Goal: Check status: Check status

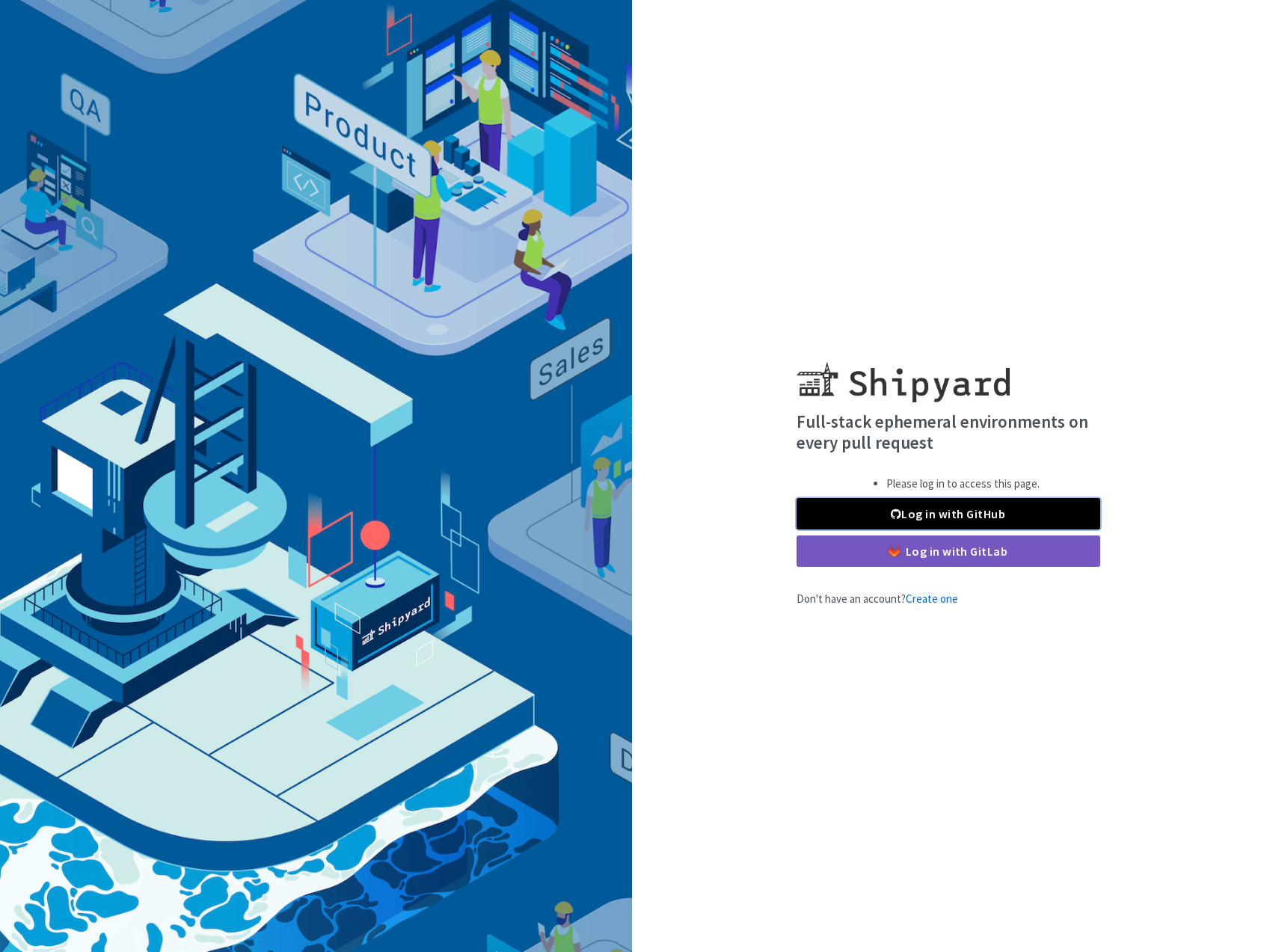
click at [918, 517] on link "Log in with GitHub" at bounding box center [948, 513] width 304 height 31
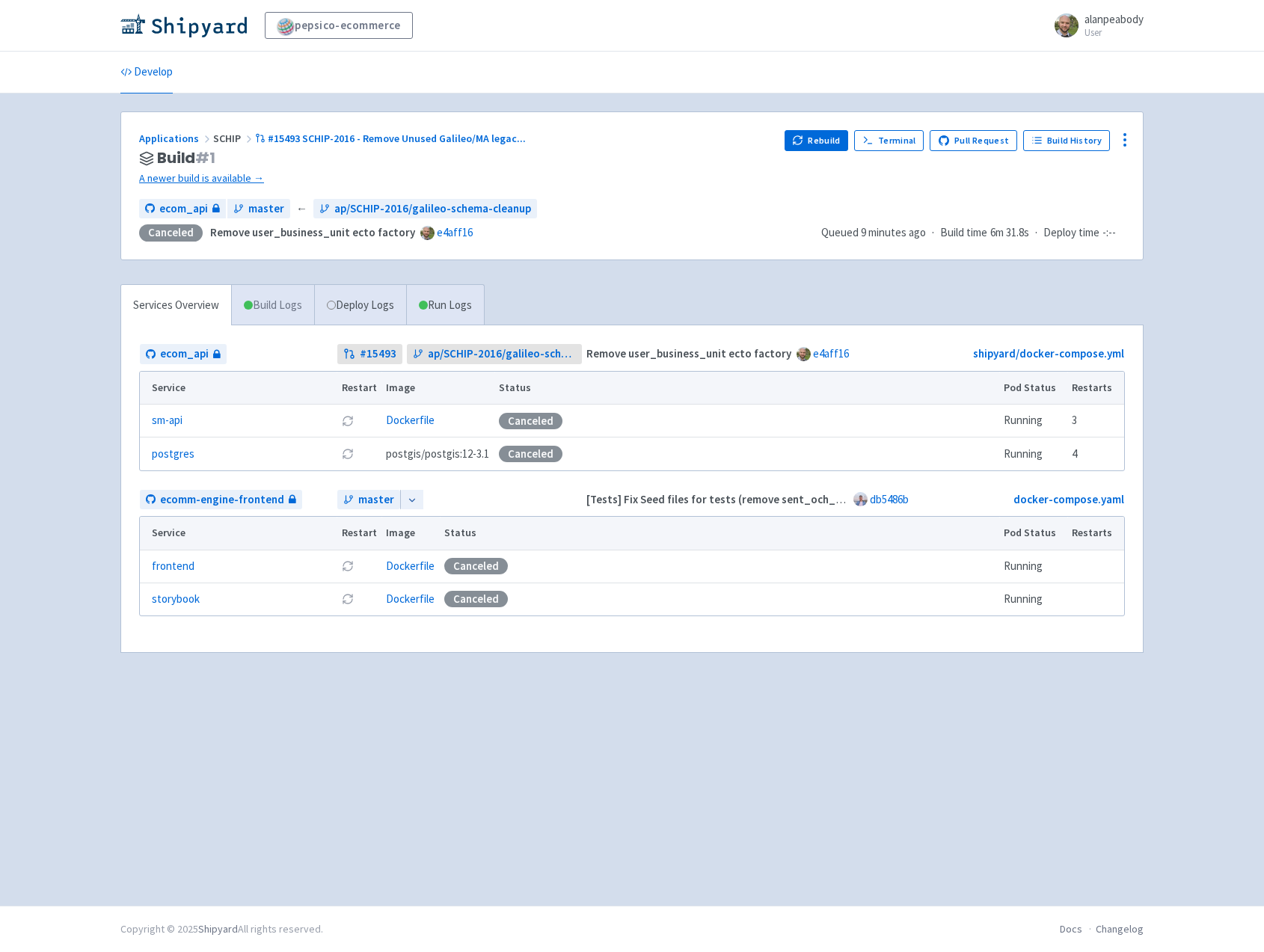
click at [289, 314] on link "Build Logs" at bounding box center [273, 306] width 83 height 41
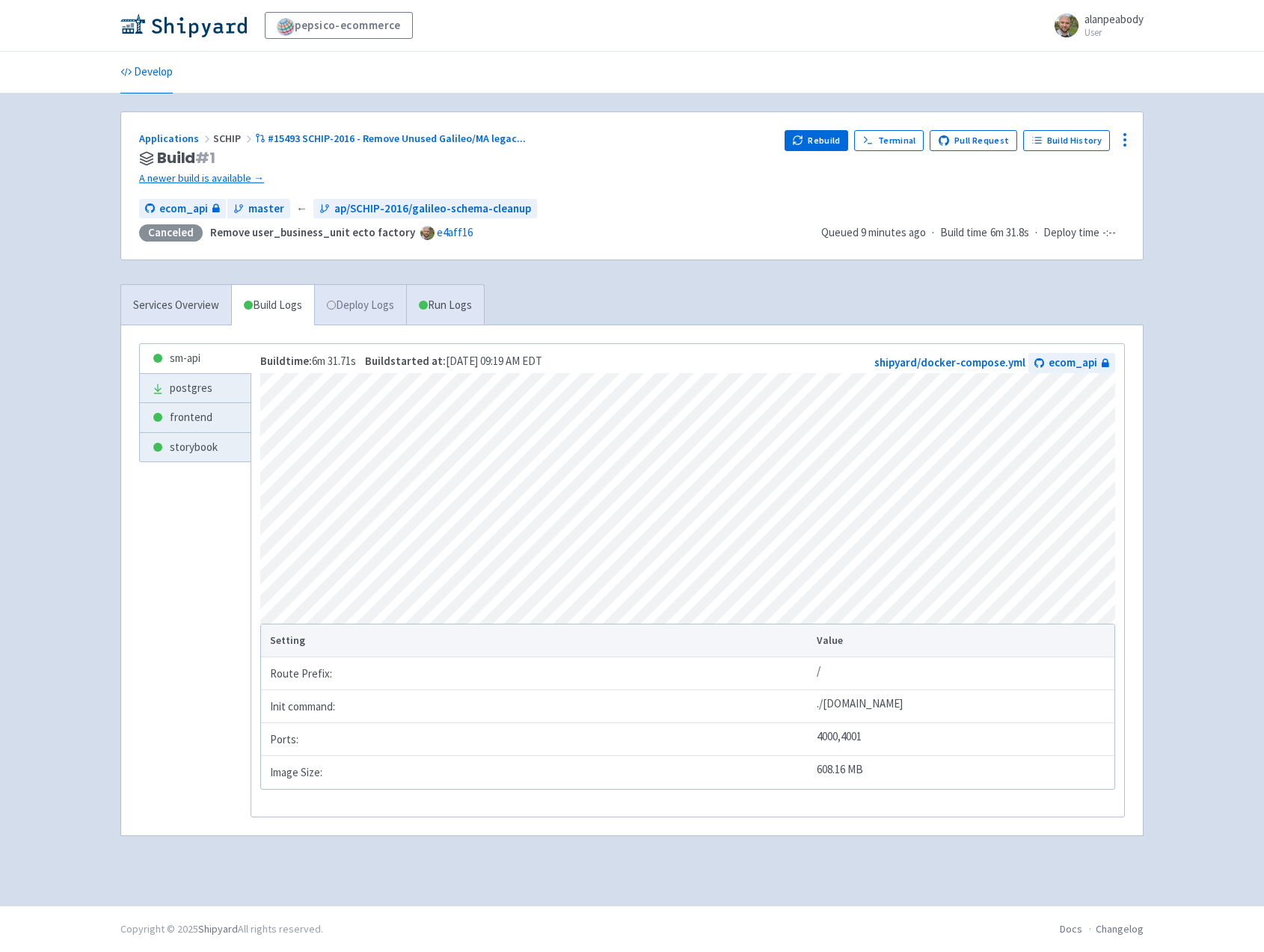
click at [368, 312] on link "Deploy Logs" at bounding box center [360, 306] width 92 height 41
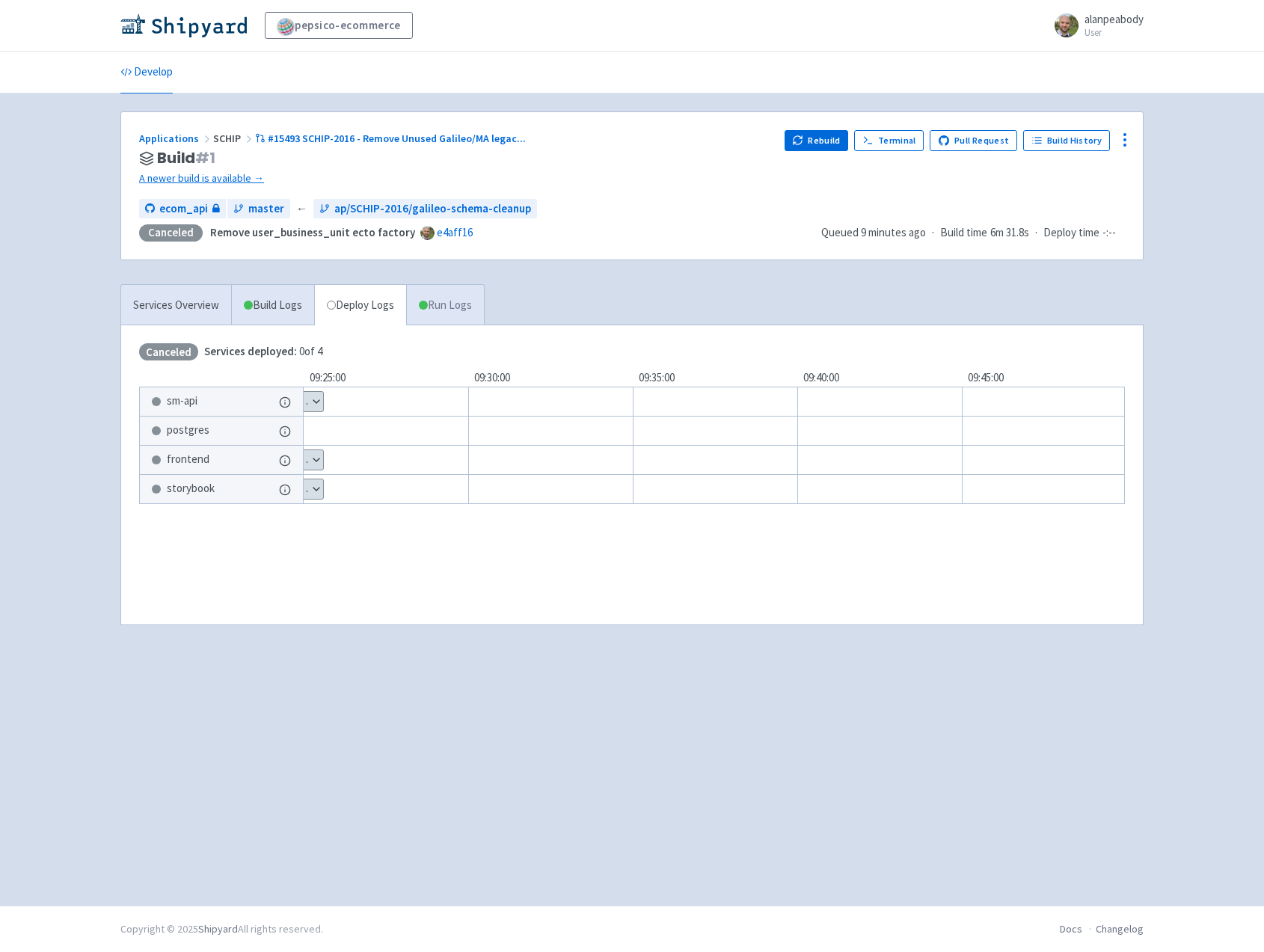
click at [456, 310] on link "Run Logs" at bounding box center [445, 306] width 78 height 41
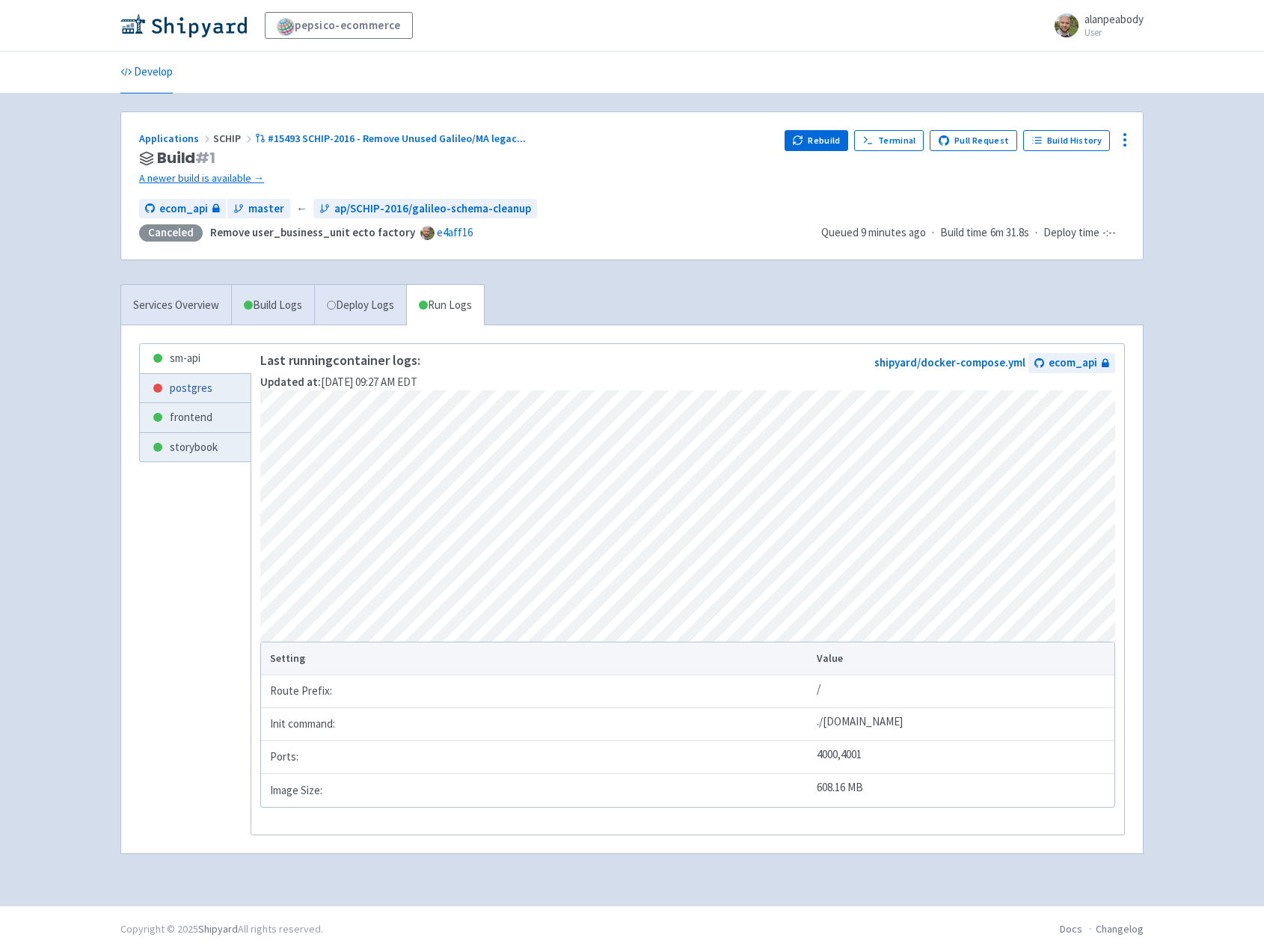
click at [186, 392] on link "postgres" at bounding box center [195, 388] width 111 height 29
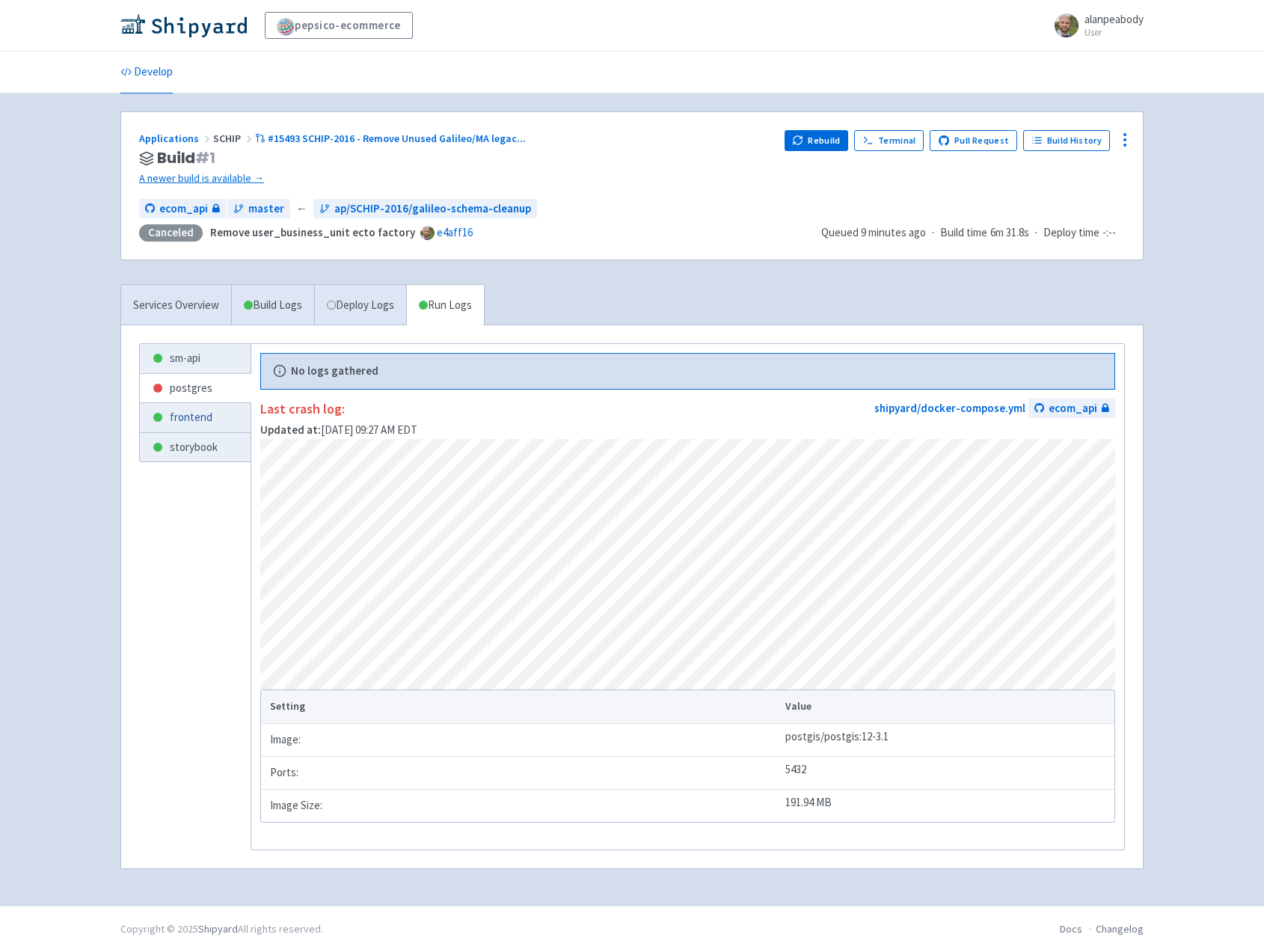
scroll to position [5, 0]
click at [362, 317] on link "Deploy Logs" at bounding box center [360, 306] width 92 height 41
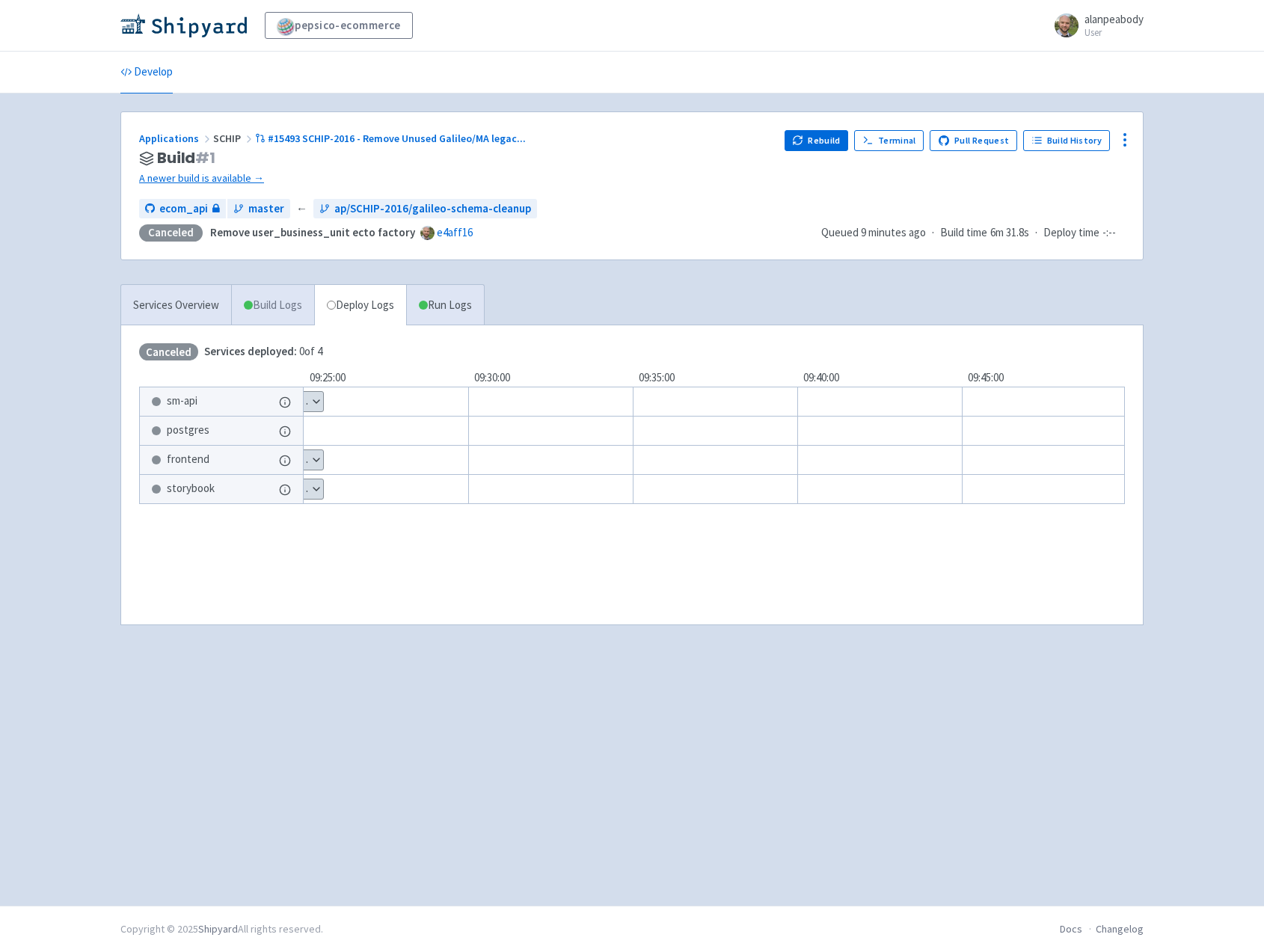
click at [282, 304] on link "Build Logs" at bounding box center [273, 306] width 83 height 41
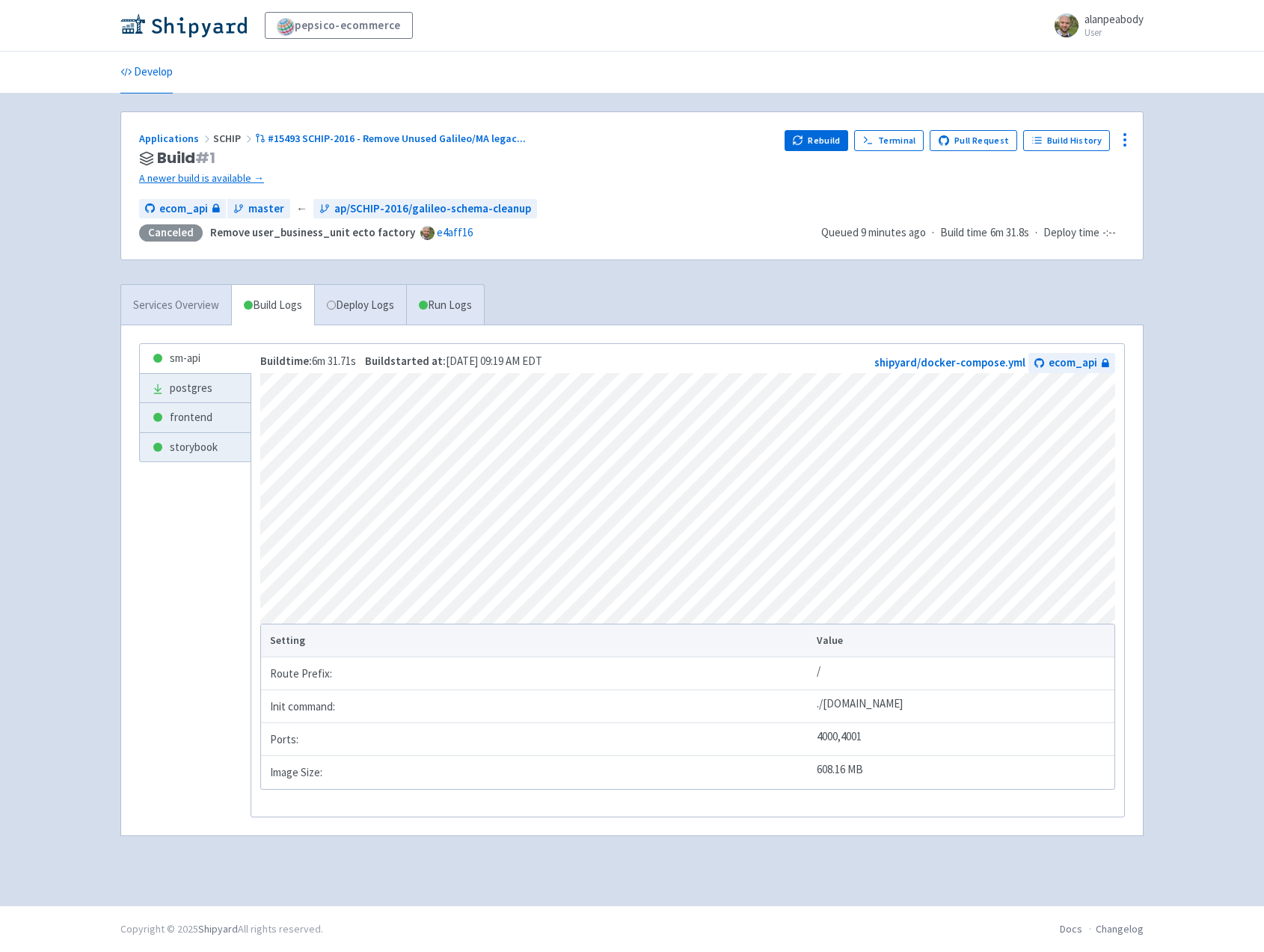
click at [206, 310] on link "Services Overview" at bounding box center [176, 306] width 110 height 41
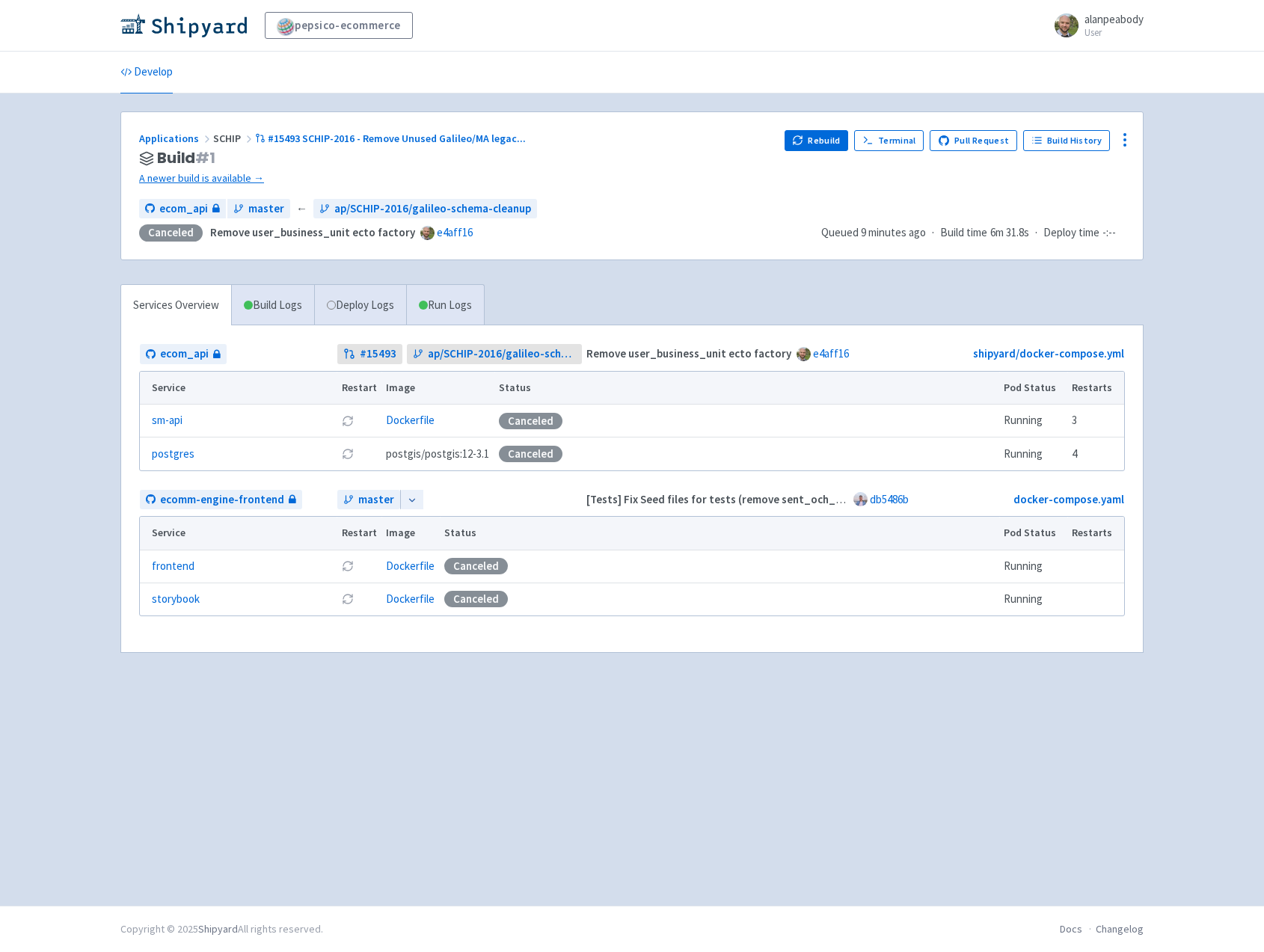
click at [664, 77] on ul "Develop" at bounding box center [632, 72] width 1041 height 41
